Goal: Transaction & Acquisition: Download file/media

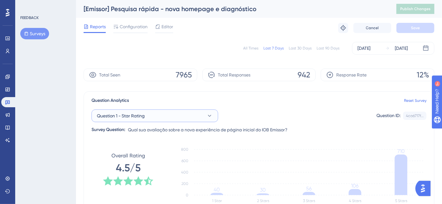
click at [154, 117] on button "Question 1 - Star Rating" at bounding box center [155, 115] width 127 height 13
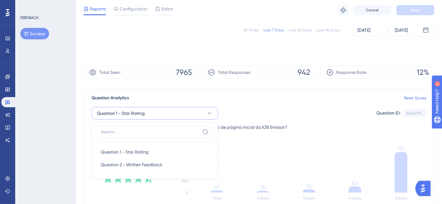
scroll to position [51, 0]
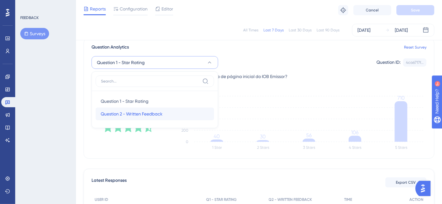
click at [132, 110] on span "Question 2 - Written Feedback" at bounding box center [132, 114] width 62 height 8
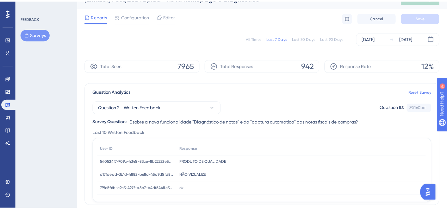
scroll to position [0, 0]
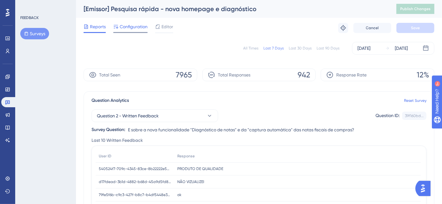
click at [130, 27] on span "Configuration" at bounding box center [134, 27] width 28 height 8
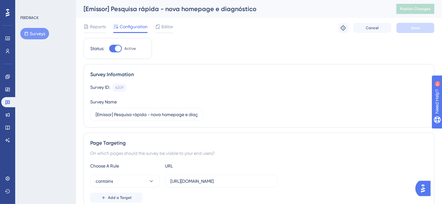
click at [35, 32] on button "Surveys" at bounding box center [34, 33] width 29 height 11
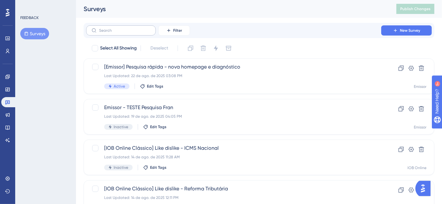
click at [140, 34] on label at bounding box center [121, 30] width 70 height 10
click at [140, 33] on input "text" at bounding box center [124, 30] width 51 height 4
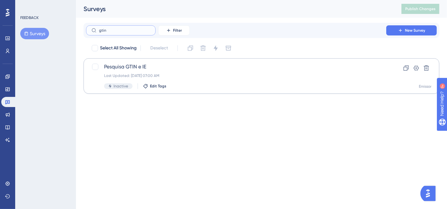
type input "gtin"
click at [152, 75] on div "Last Updated: [DATE] 07:00 AM" at bounding box center [236, 75] width 264 height 5
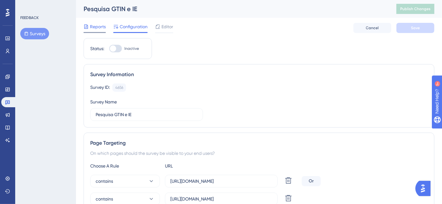
click at [94, 27] on span "Reports" at bounding box center [98, 27] width 16 height 8
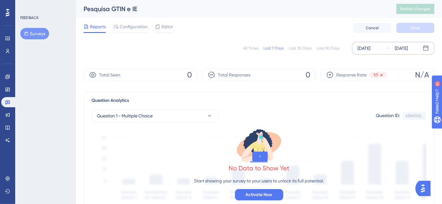
click at [370, 46] on div "[DATE]" at bounding box center [363, 48] width 13 height 8
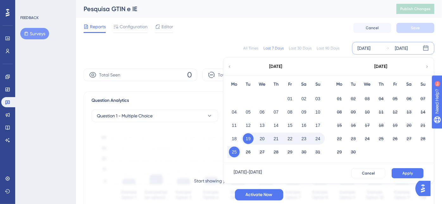
click at [228, 65] on icon at bounding box center [229, 67] width 4 height 6
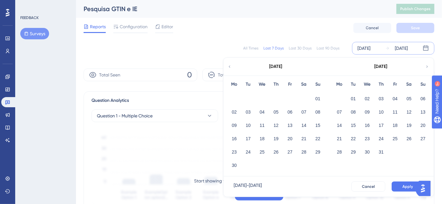
click at [226, 64] on div "[DATE]" at bounding box center [276, 67] width 104 height 18
click at [227, 65] on div "[DATE]" at bounding box center [276, 67] width 104 height 18
drag, startPoint x: 227, startPoint y: 65, endPoint x: 229, endPoint y: 67, distance: 3.6
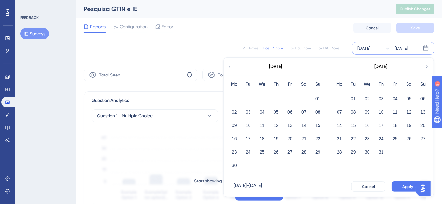
click at [229, 67] on icon at bounding box center [229, 67] width 4 height 6
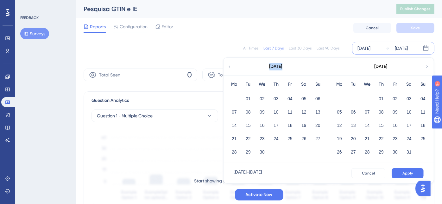
click at [229, 67] on icon at bounding box center [229, 67] width 4 height 6
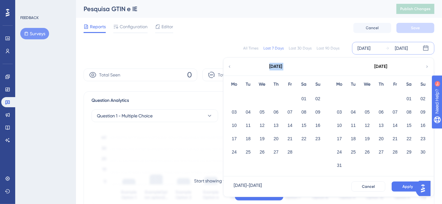
click at [229, 67] on icon at bounding box center [229, 67] width 4 height 6
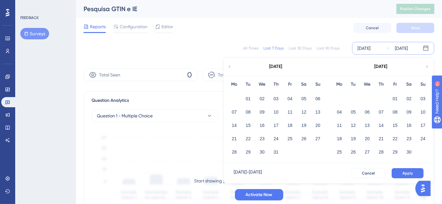
click at [424, 66] on div "[DATE]" at bounding box center [381, 67] width 104 height 18
click at [426, 64] on icon at bounding box center [427, 67] width 4 height 6
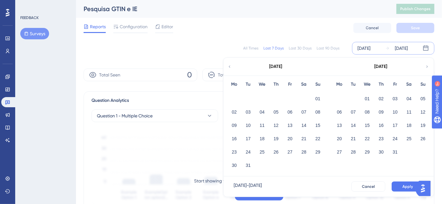
click at [427, 64] on icon at bounding box center [427, 67] width 4 height 6
click at [229, 65] on icon at bounding box center [229, 67] width 4 height 6
click at [320, 97] on button "01" at bounding box center [317, 98] width 11 height 11
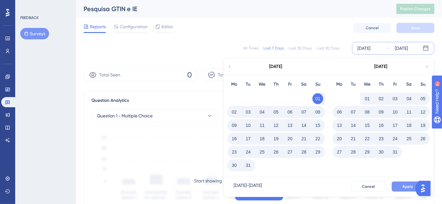
click at [408, 185] on span "Apply" at bounding box center [407, 186] width 10 height 5
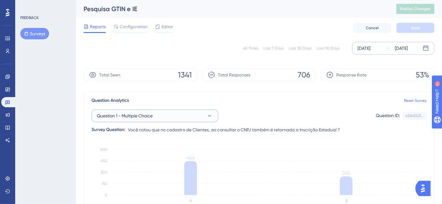
click at [156, 117] on button "Question 1 - Multiple Choice" at bounding box center [155, 115] width 127 height 13
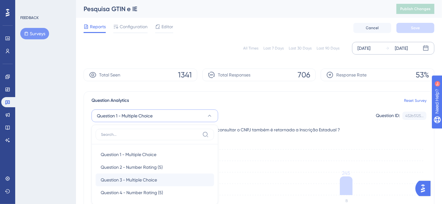
scroll to position [62, 0]
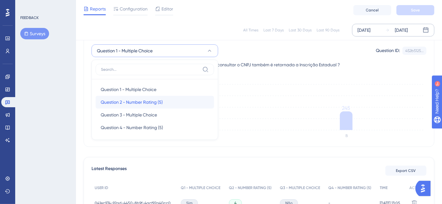
click at [159, 102] on span "Question 2 - Number Rating (5)" at bounding box center [132, 102] width 62 height 8
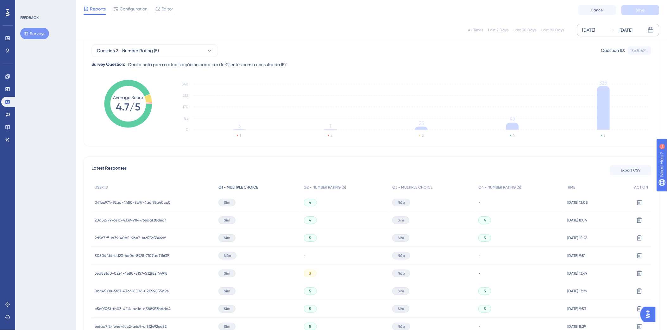
scroll to position [0, 0]
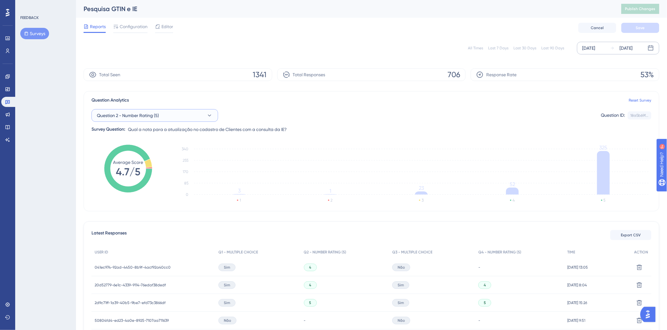
click at [171, 116] on button "Question 2 - Number Rating (5)" at bounding box center [155, 115] width 127 height 13
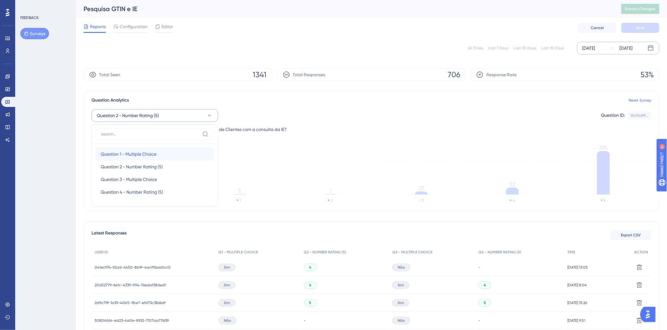
click at [135, 153] on span "Question 1 - Multiple Choice" at bounding box center [129, 154] width 56 height 8
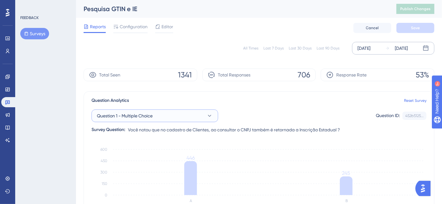
click at [155, 115] on button "Question 1 - Multiple Choice" at bounding box center [155, 115] width 127 height 13
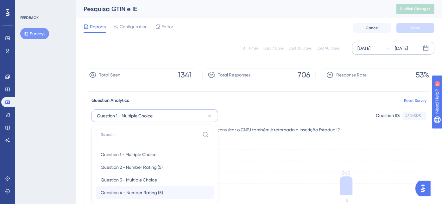
scroll to position [62, 0]
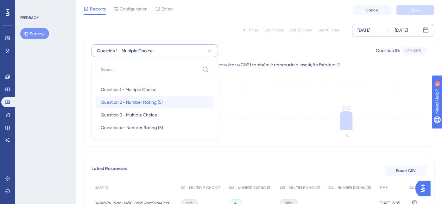
click at [149, 103] on span "Question 2 - Number Rating (5)" at bounding box center [132, 102] width 62 height 8
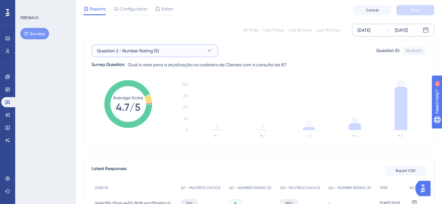
click at [157, 50] on span "Question 2 - Number Rating (5)" at bounding box center [128, 51] width 62 height 8
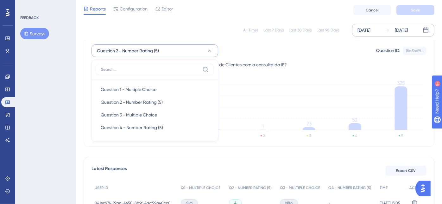
scroll to position [61, 0]
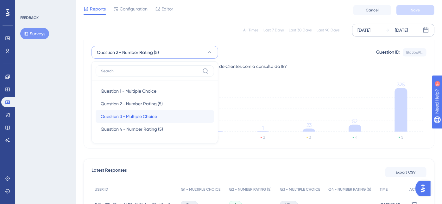
click at [146, 114] on span "Question 3 - Multiple Choice" at bounding box center [129, 116] width 56 height 8
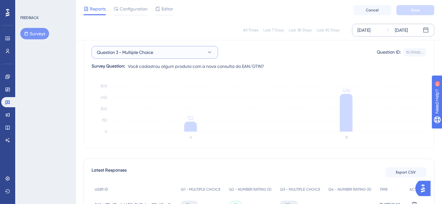
click at [210, 54] on icon at bounding box center [209, 52] width 6 height 6
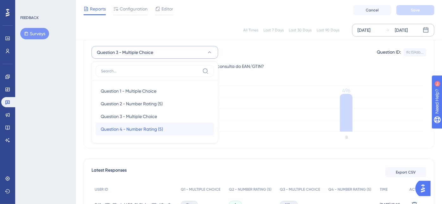
click at [145, 125] on span "Question 4 - Number Rating (5)" at bounding box center [132, 129] width 62 height 8
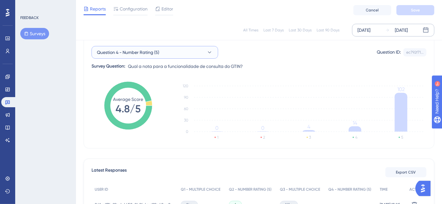
click at [173, 50] on button "Question 4 - Number Rating (5)" at bounding box center [155, 52] width 127 height 13
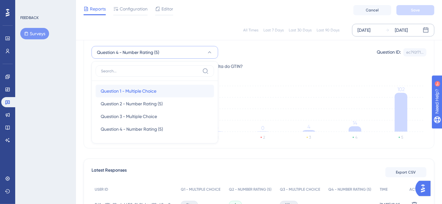
click at [143, 88] on span "Question 1 - Multiple Choice" at bounding box center [129, 91] width 56 height 8
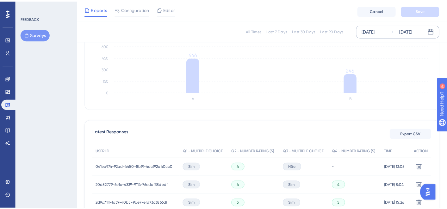
scroll to position [105, 0]
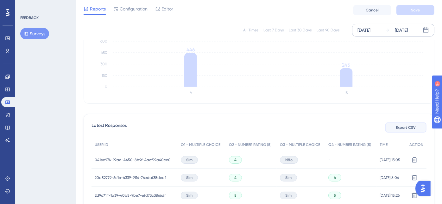
click at [401, 127] on span "Export CSV" at bounding box center [406, 127] width 20 height 5
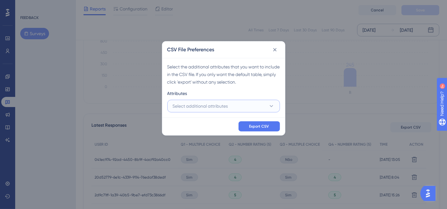
click at [238, 103] on button "Select additional attributes" at bounding box center [223, 106] width 113 height 13
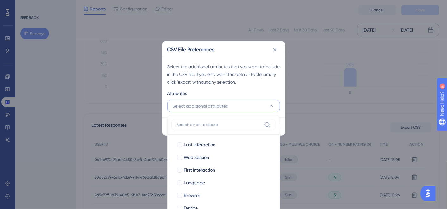
scroll to position [143, 0]
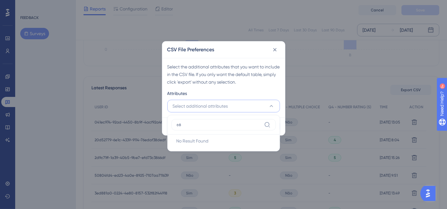
type input "c"
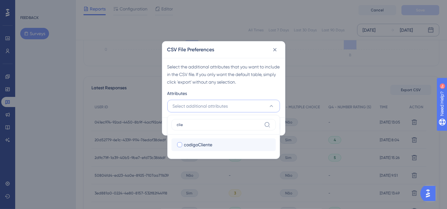
type input "clie"
click at [181, 146] on div at bounding box center [179, 144] width 5 height 5
checkbox input "true"
drag, startPoint x: 211, startPoint y: 127, endPoint x: 203, endPoint y: 127, distance: 8.6
click at [203, 127] on label "clie" at bounding box center [224, 124] width 104 height 11
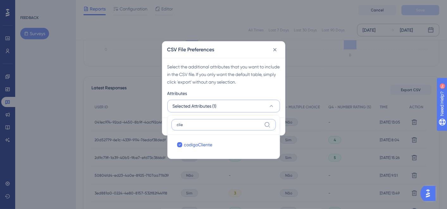
click at [203, 127] on input "clie" at bounding box center [219, 124] width 85 height 5
drag, startPoint x: 206, startPoint y: 125, endPoint x: 140, endPoint y: 117, distance: 66.7
click at [140, 117] on div "CSV File Preferences Select the additional attributes that you want to include …" at bounding box center [223, 104] width 447 height 209
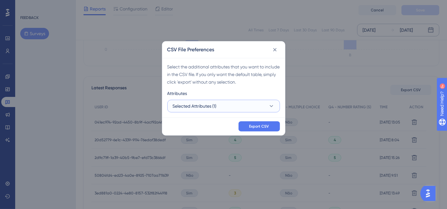
click at [246, 107] on button "Selected Attributes (1)" at bounding box center [223, 106] width 113 height 13
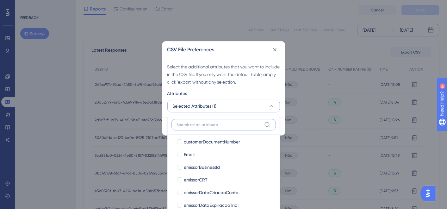
scroll to position [141, 0]
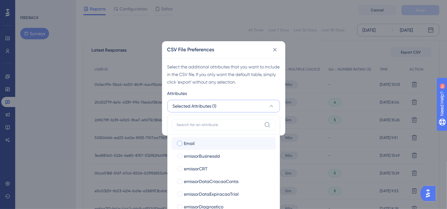
click at [179, 142] on div at bounding box center [179, 143] width 5 height 5
checkbox input "true"
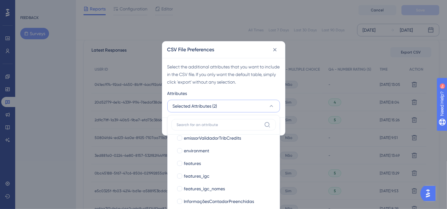
scroll to position [352, 0]
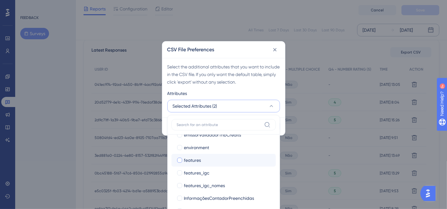
click at [180, 159] on div at bounding box center [179, 160] width 5 height 5
checkbox input "true"
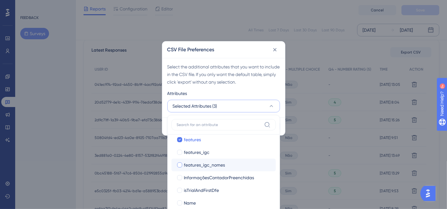
scroll to position [422, 0]
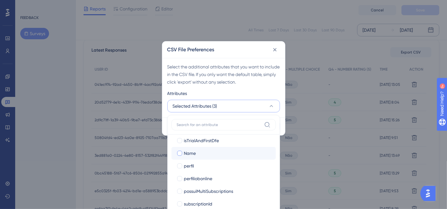
click at [179, 151] on div at bounding box center [179, 153] width 5 height 5
checkbox input "true"
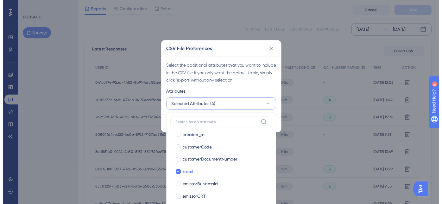
scroll to position [141, 0]
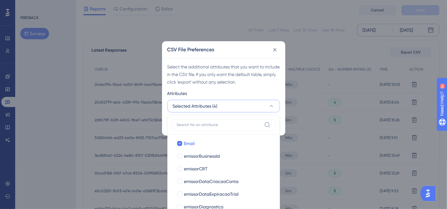
click at [270, 87] on div "Select the additional attributes that you want to include in the CSV file. If y…" at bounding box center [223, 88] width 123 height 60
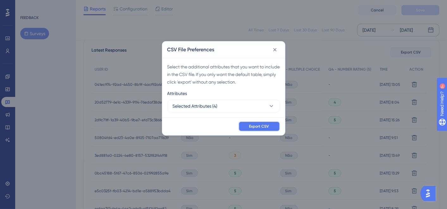
click at [260, 125] on span "Export CSV" at bounding box center [259, 126] width 20 height 5
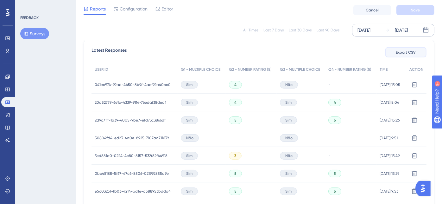
click at [406, 54] on button "Export CSV" at bounding box center [405, 52] width 41 height 10
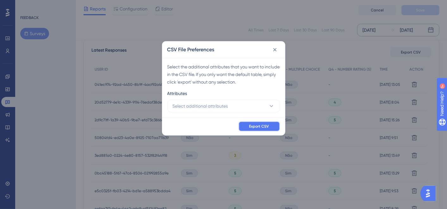
click at [258, 125] on span "Export CSV" at bounding box center [259, 126] width 20 height 5
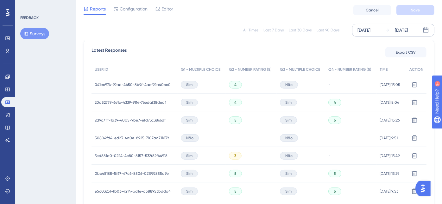
click at [201, 18] on div "Reports Configuration Editor Cancel Save" at bounding box center [259, 10] width 366 height 20
